Goal: Check status: Check status

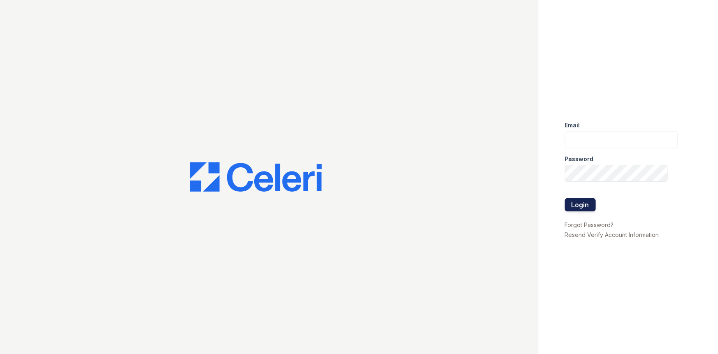
type input "renewvirginiabeach@trinity-pm.com"
click at [586, 200] on button "Login" at bounding box center [580, 204] width 31 height 13
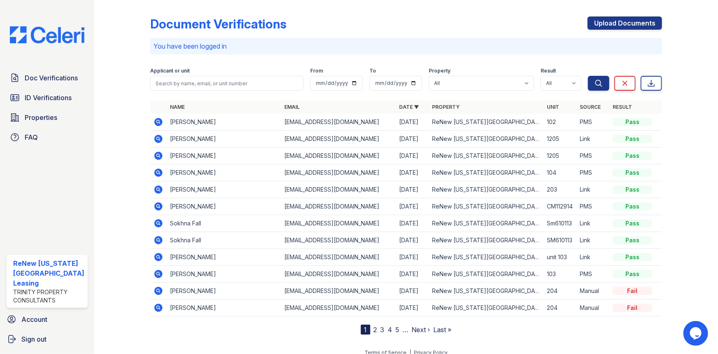
click at [159, 120] on icon at bounding box center [158, 122] width 8 height 8
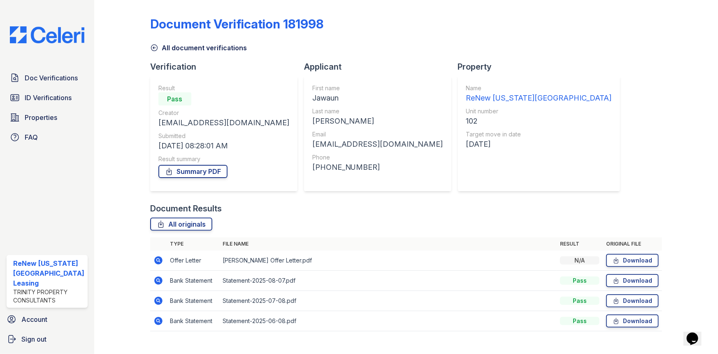
click at [154, 260] on icon at bounding box center [158, 260] width 8 height 8
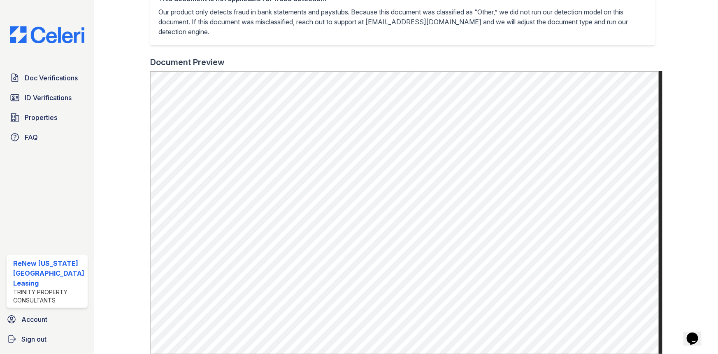
scroll to position [211, 0]
